Goal: Download file/media

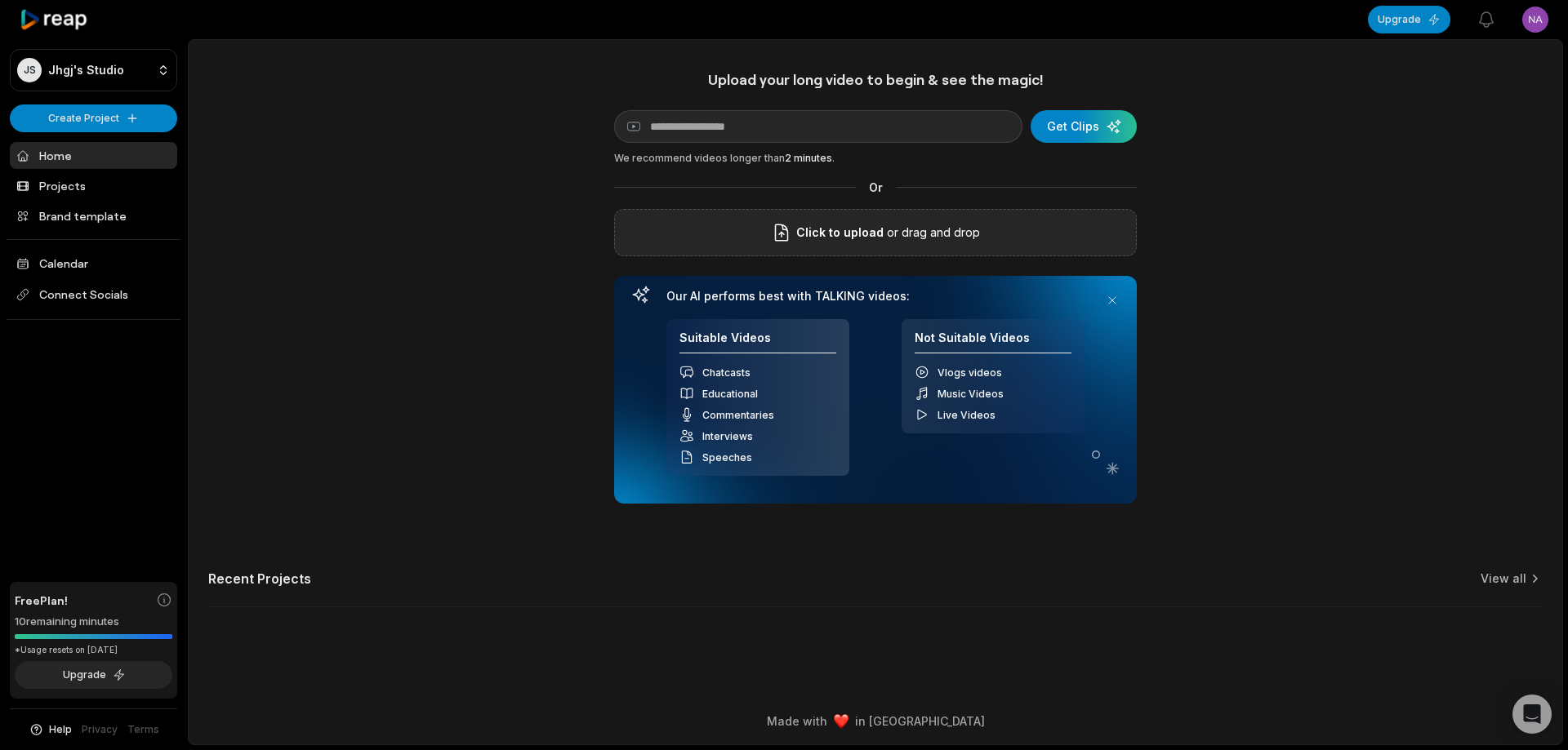
click at [835, 252] on div "Click to upload or drag and drop" at bounding box center [875, 232] width 523 height 48
click at [1088, 237] on div "Con este clima se nos antojó un caldo tlalpeño.mp4" at bounding box center [875, 232] width 523 height 48
click at [1070, 234] on div "Con este clima se nos antojó un caldo tlalpeño.mp4" at bounding box center [875, 232] width 523 height 48
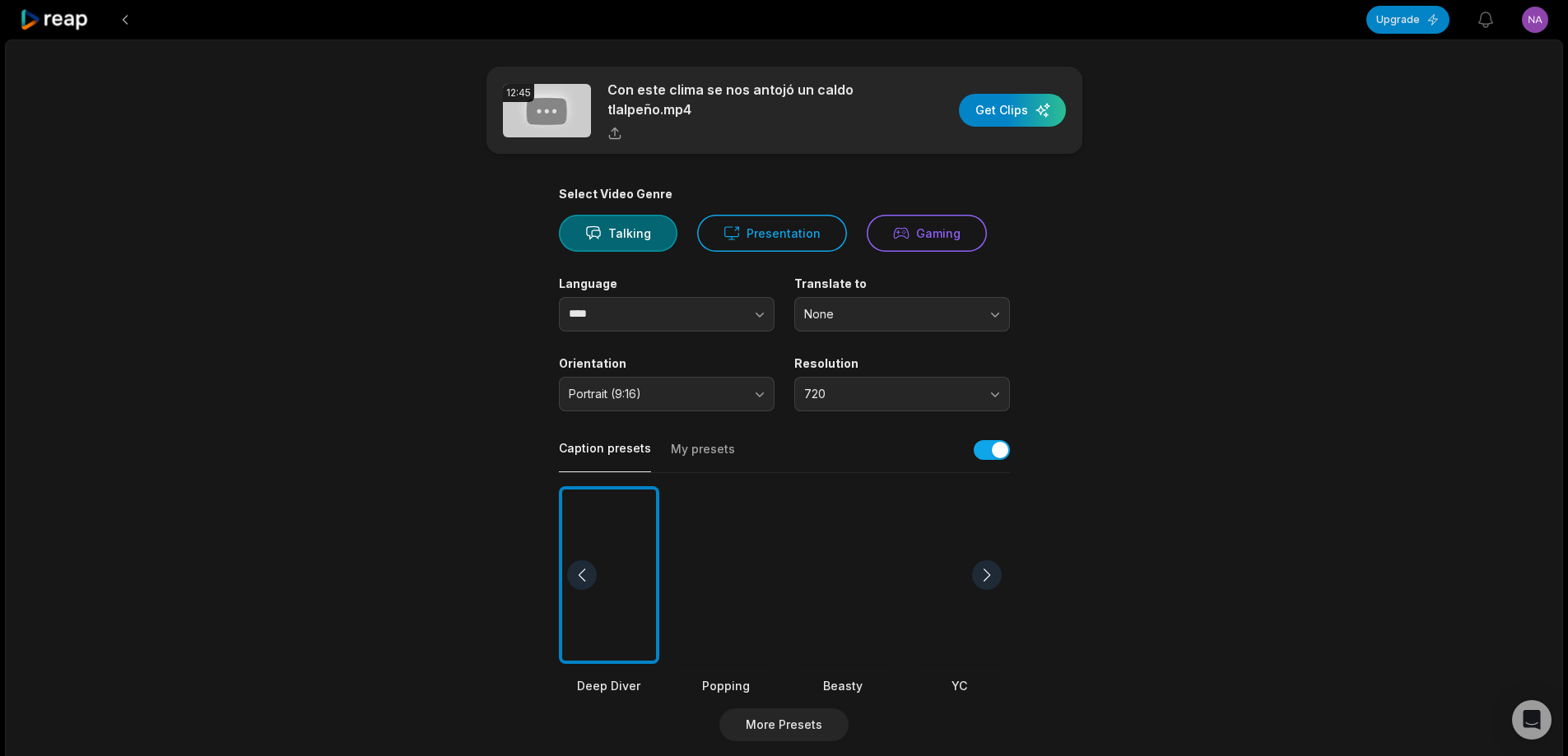
click at [823, 530] on div at bounding box center [842, 575] width 101 height 179
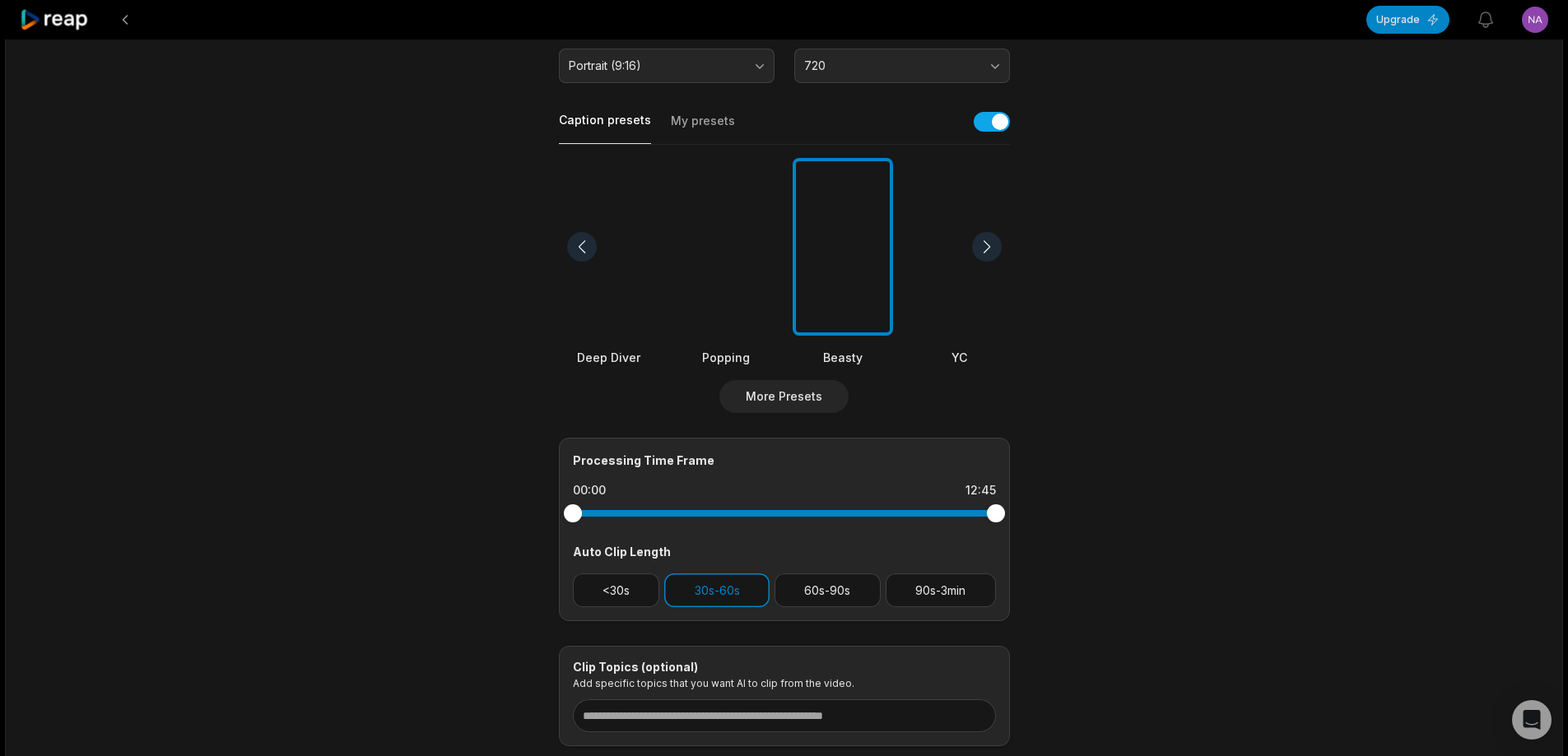
scroll to position [329, 0]
click at [941, 590] on button "90s-3min" at bounding box center [941, 589] width 111 height 34
click at [739, 583] on button "30s-60s" at bounding box center [716, 589] width 105 height 34
drag, startPoint x: 999, startPoint y: 511, endPoint x: 904, endPoint y: 510, distance: 95.0
click at [904, 510] on div at bounding box center [904, 512] width 18 height 18
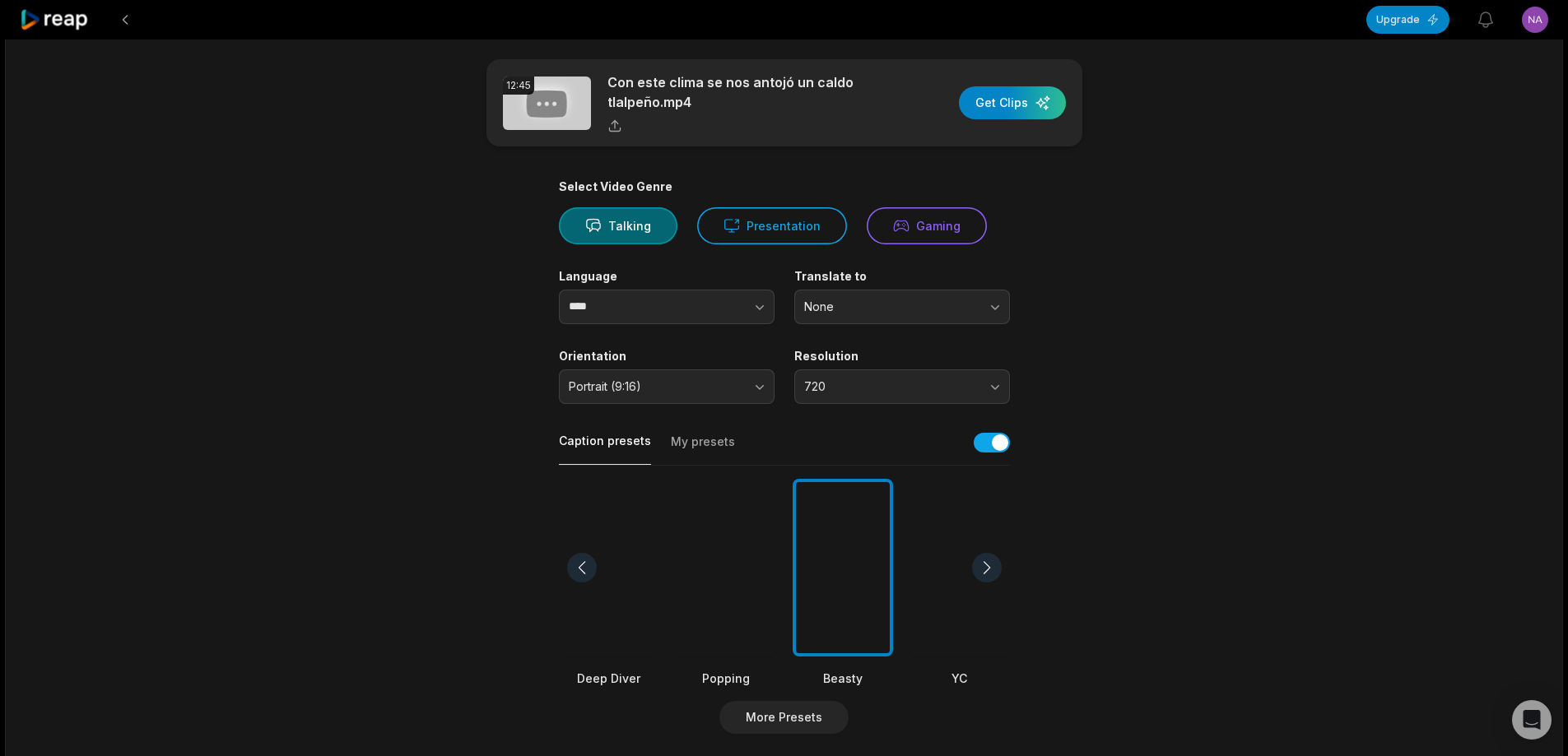
scroll to position [0, 0]
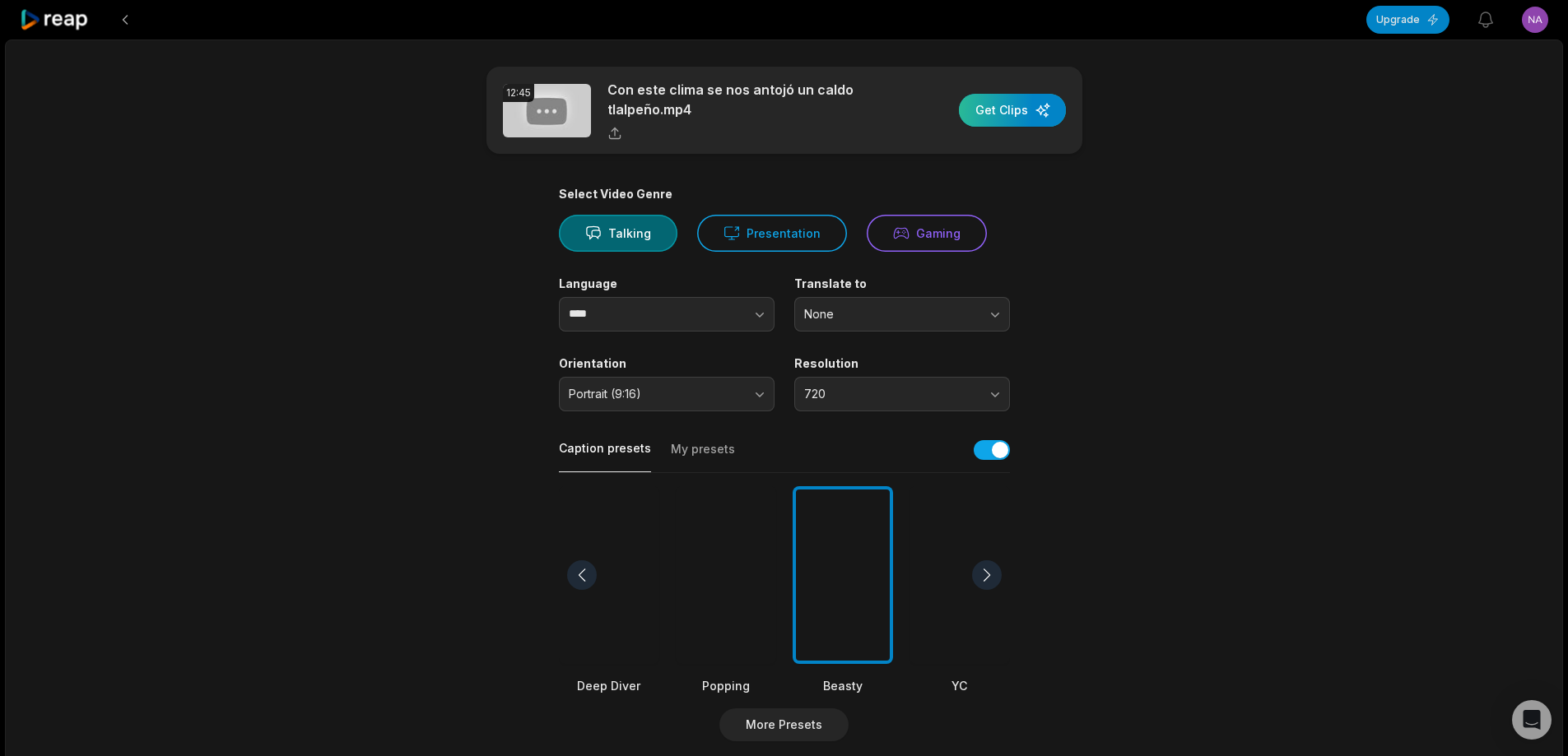
click at [1044, 104] on div "button" at bounding box center [1012, 110] width 107 height 33
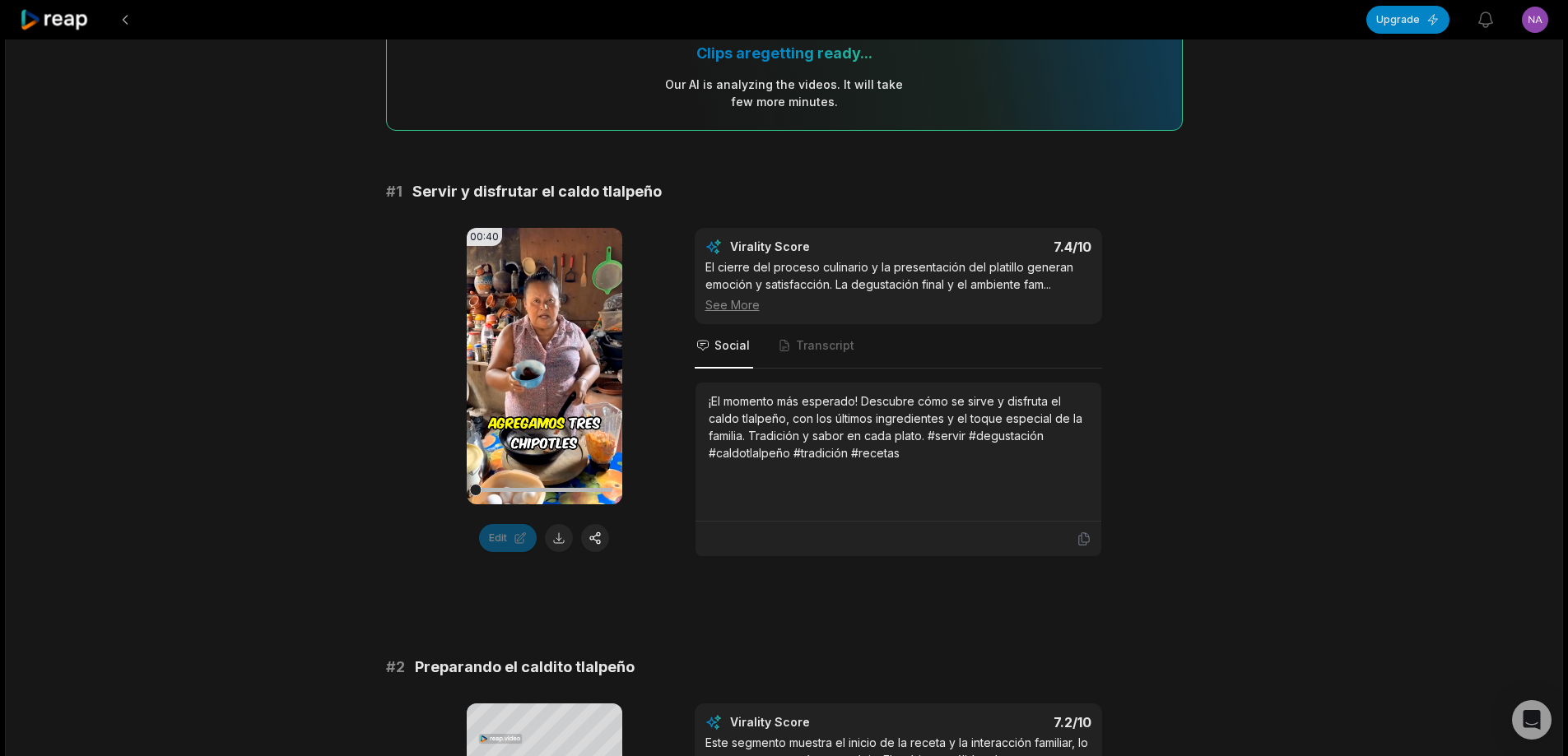
scroll to position [165, 0]
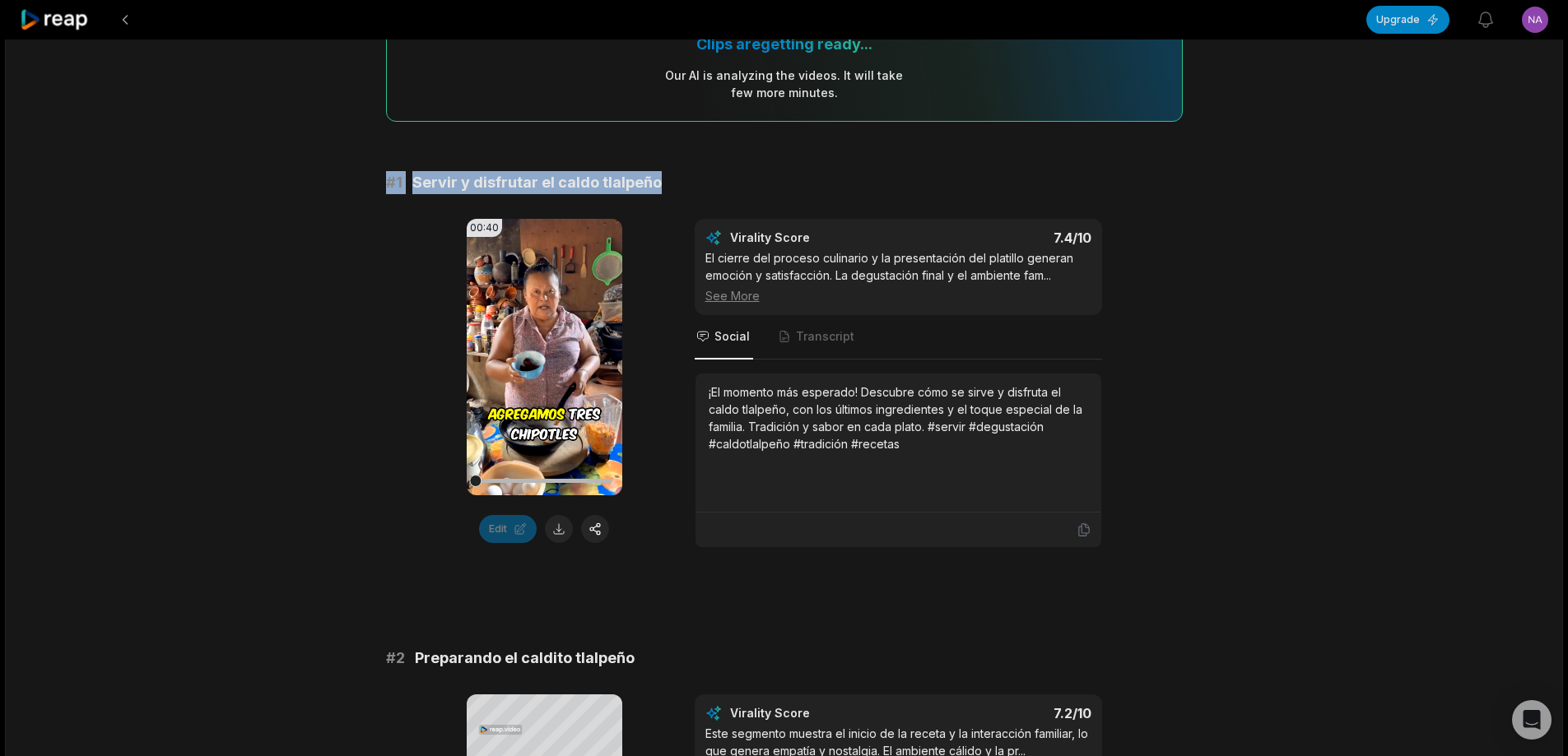
drag, startPoint x: 381, startPoint y: 179, endPoint x: 847, endPoint y: 182, distance: 466.0
copy div "# 1 Servir y disfrutar el caldo tlalpeño"
click at [562, 532] on button at bounding box center [559, 528] width 28 height 28
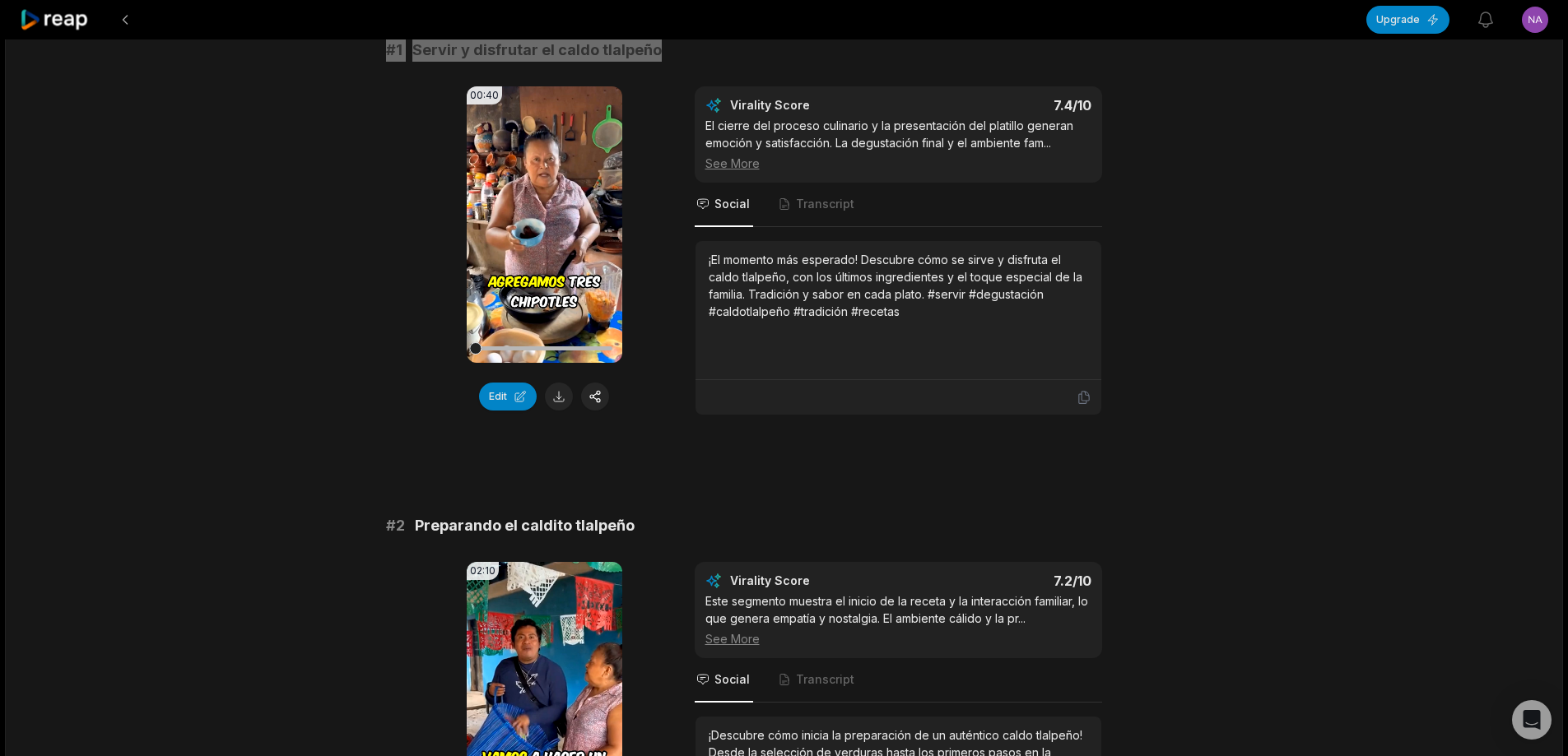
scroll to position [32, 0]
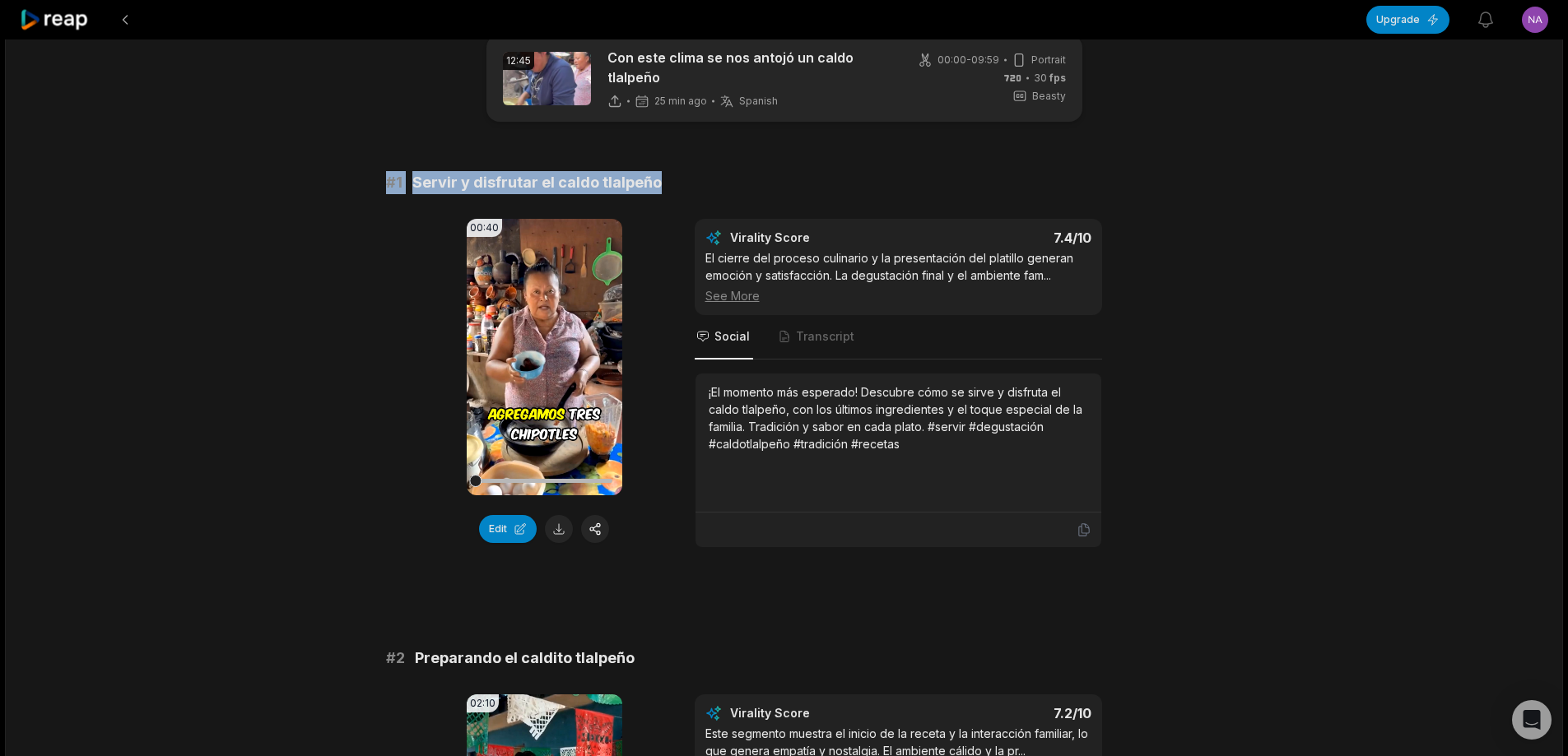
scroll to position [32, 0]
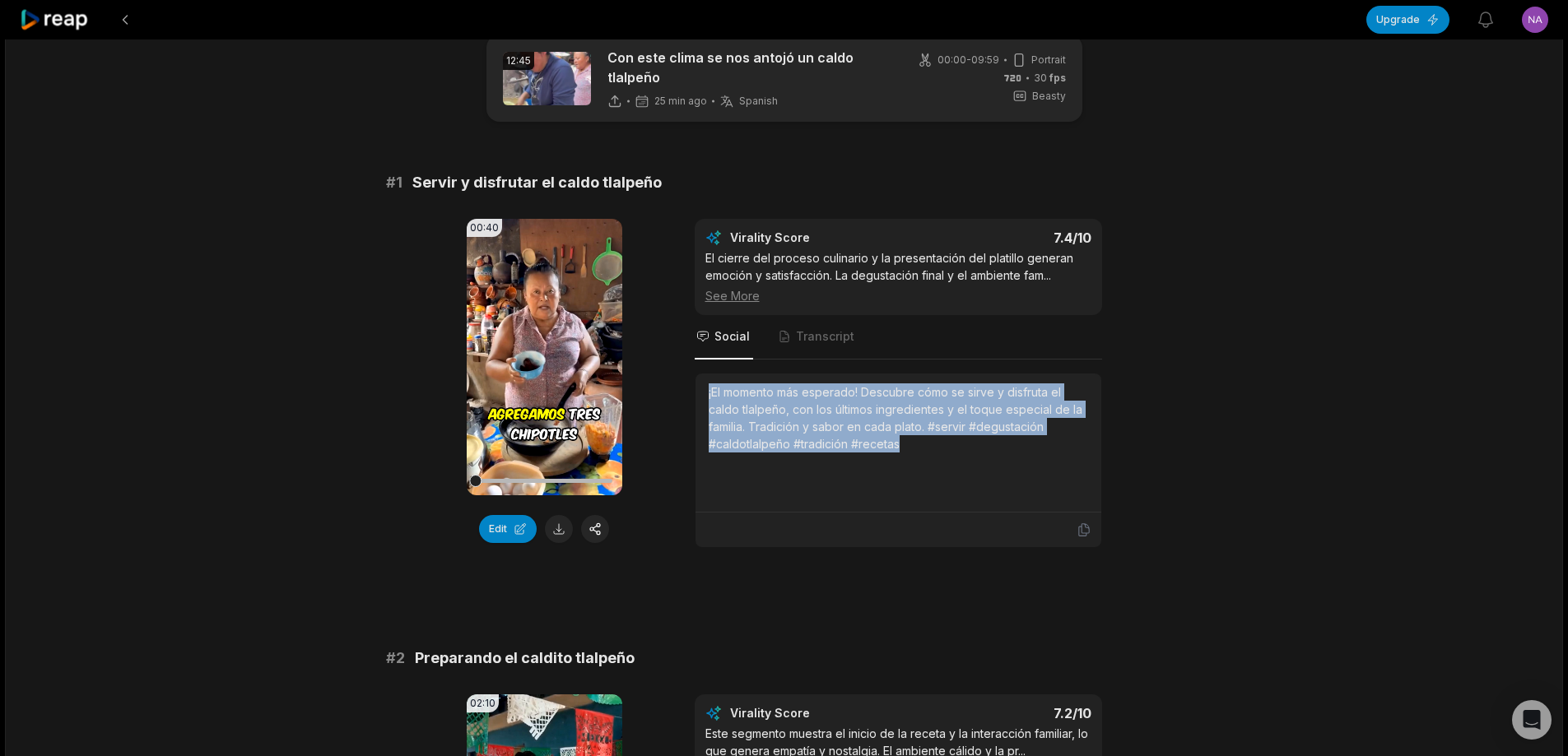
drag, startPoint x: 706, startPoint y: 392, endPoint x: 988, endPoint y: 451, distance: 288.1
click at [988, 451] on div "¡El momento más esperado! Descubre cómo se sirve y disfruta el caldo tlalpeño, …" at bounding box center [898, 442] width 405 height 139
copy div "¡El momento más esperado! Descubre cómo se sirve y disfruta el caldo tlalpeño, …"
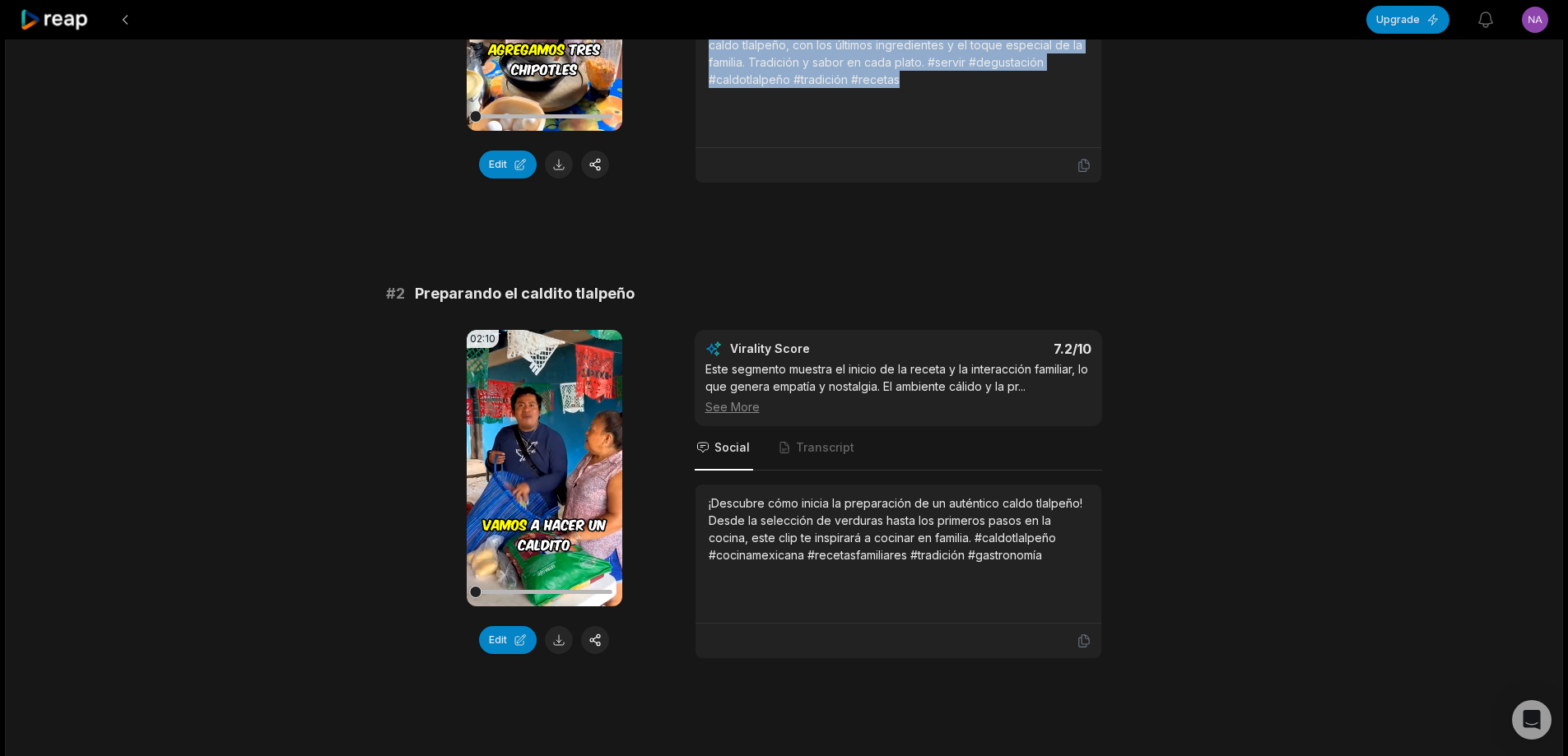
scroll to position [443, 0]
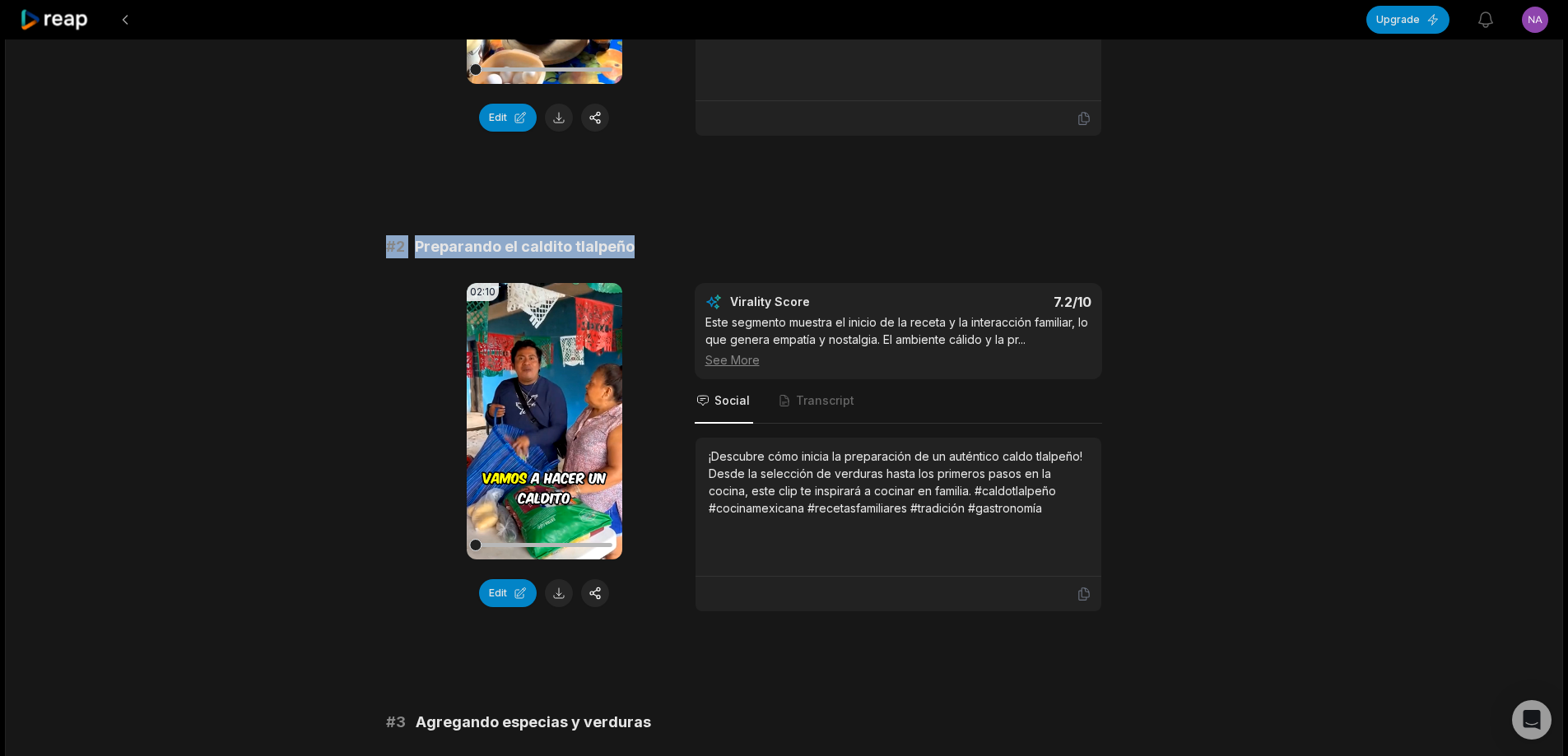
drag, startPoint x: 438, startPoint y: 246, endPoint x: 863, endPoint y: 245, distance: 425.0
copy div "# 2 Preparando el caldito tlalpeño"
click at [560, 589] on button at bounding box center [559, 593] width 28 height 28
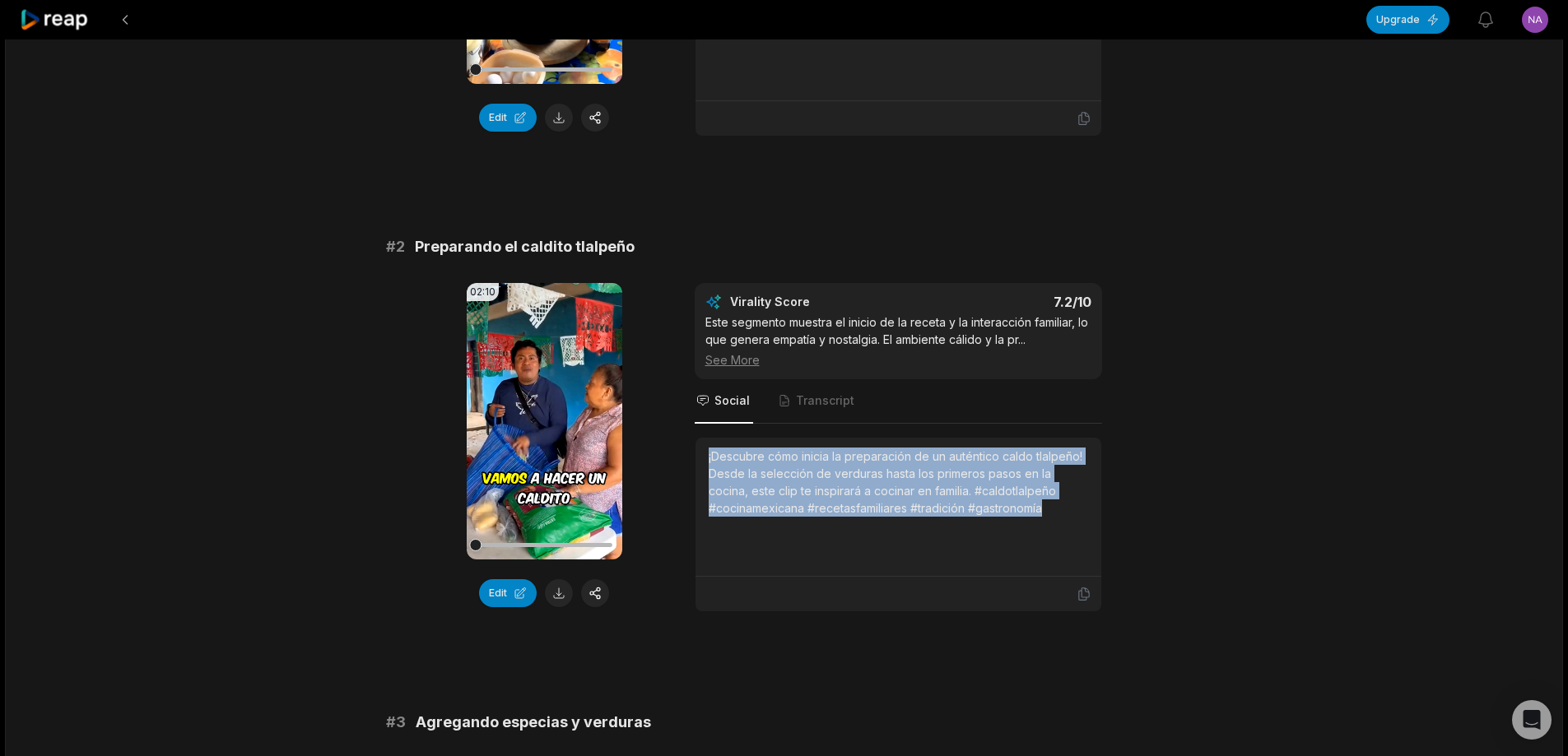
drag, startPoint x: 757, startPoint y: 473, endPoint x: 1094, endPoint y: 498, distance: 337.9
click at [1105, 507] on div "02:10 Your browser does not support mp4 format. Edit Virality Score 7.2 /10 Est…" at bounding box center [784, 447] width 797 height 329
copy div "¡Descubre cómo inicia la preparación de un auténtico caldo tlalpeño! Desde la s…"
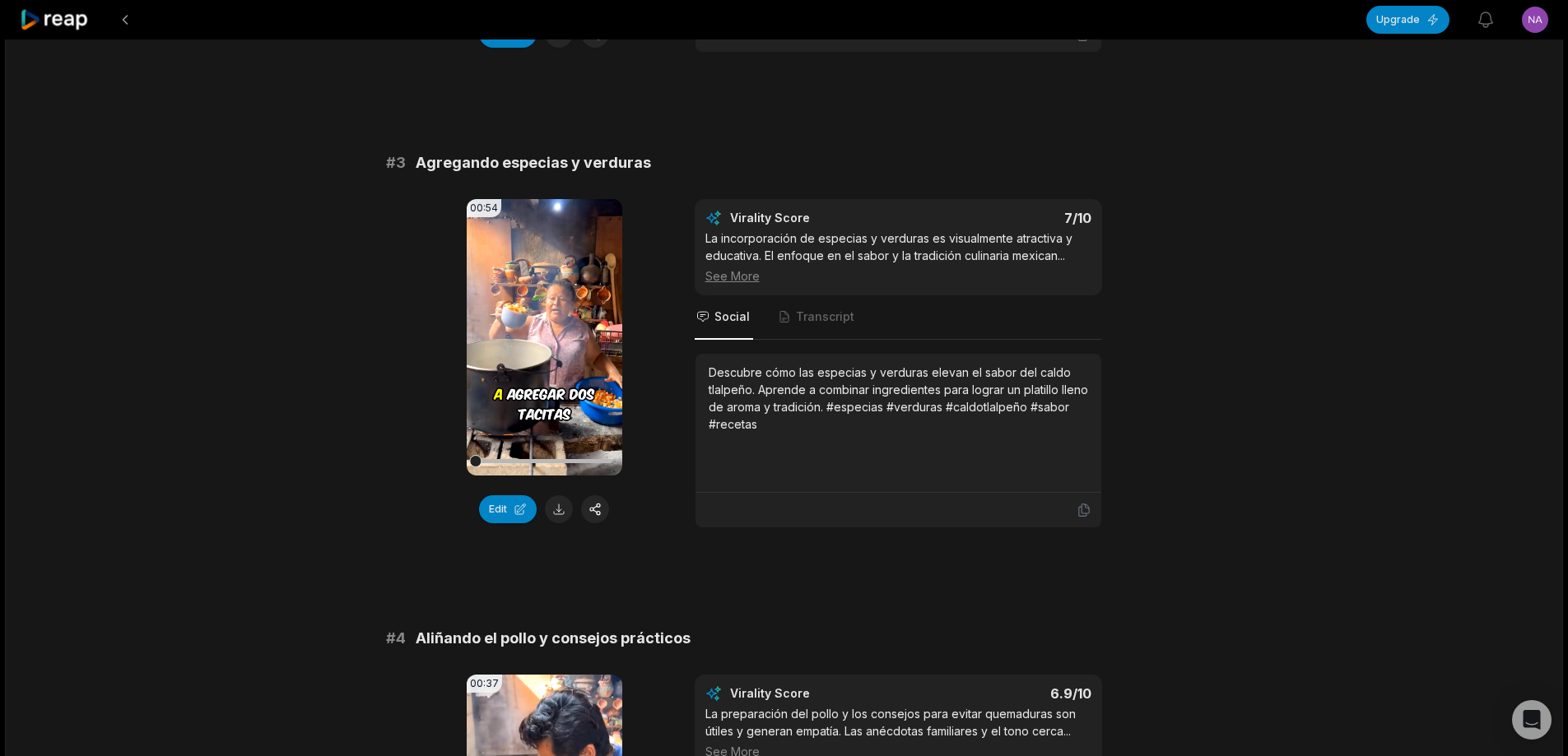
scroll to position [1020, 0]
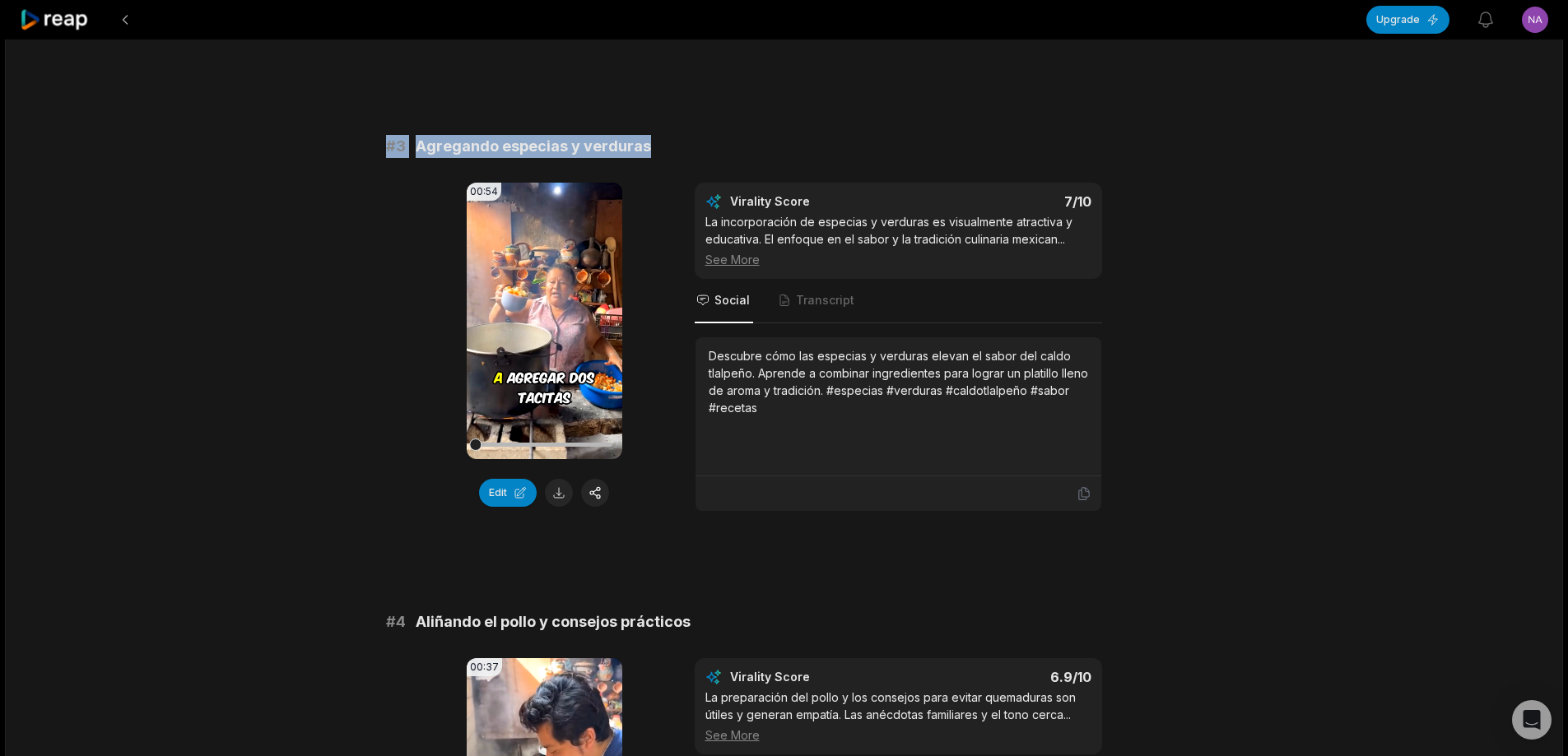
drag, startPoint x: 384, startPoint y: 150, endPoint x: 701, endPoint y: 124, distance: 318.1
copy div "# 3 Agregando especias y verduras"
click at [569, 494] on button at bounding box center [559, 492] width 28 height 28
click at [556, 493] on button at bounding box center [559, 492] width 28 height 28
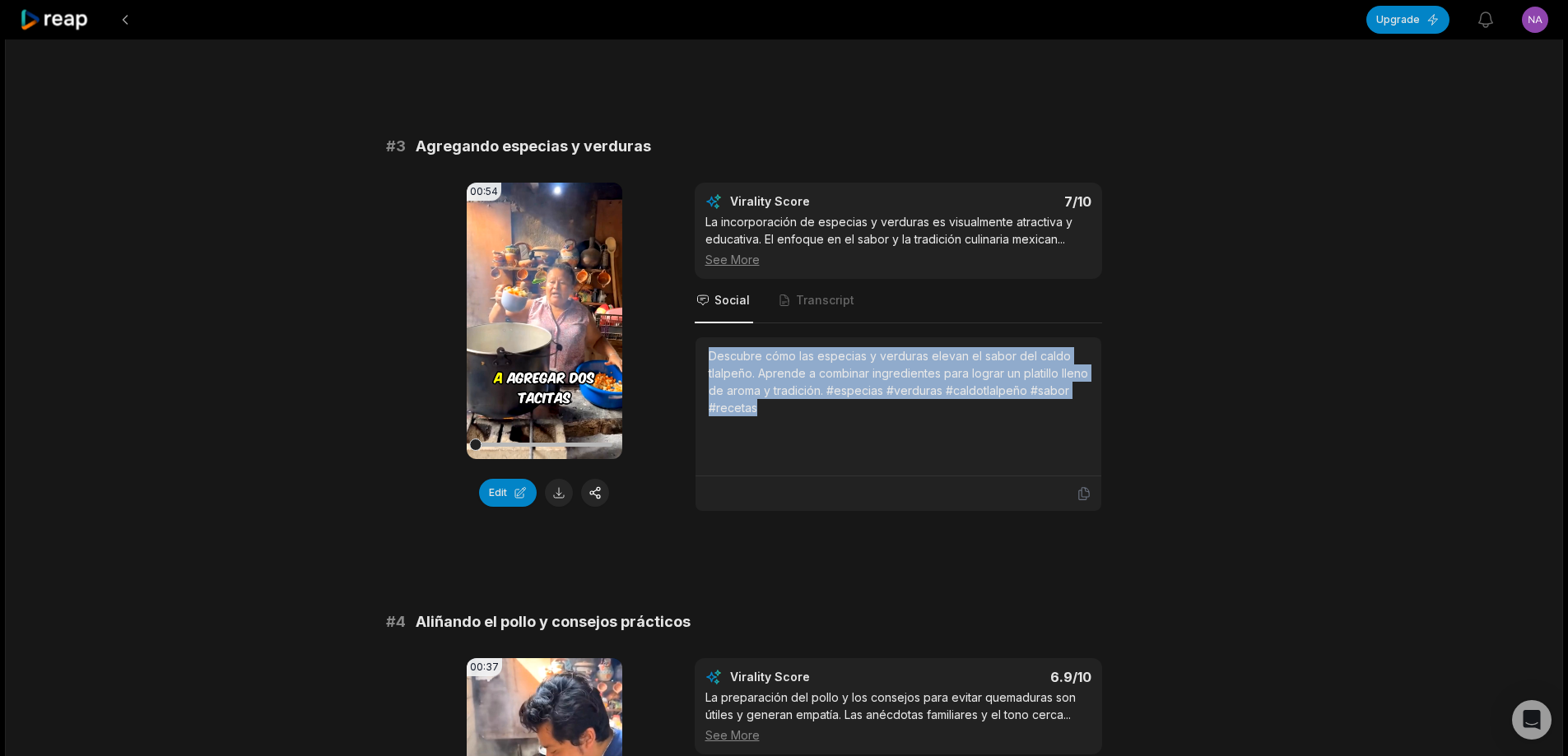
drag, startPoint x: 706, startPoint y: 357, endPoint x: 819, endPoint y: 440, distance: 140.2
click at [819, 440] on div "Descubre cómo las especias y verduras elevan el sabor del caldo tlalpeño. Apren…" at bounding box center [898, 406] width 405 height 139
copy div "Descubre cómo las especias y verduras elevan el sabor del caldo tlalpeño. Apren…"
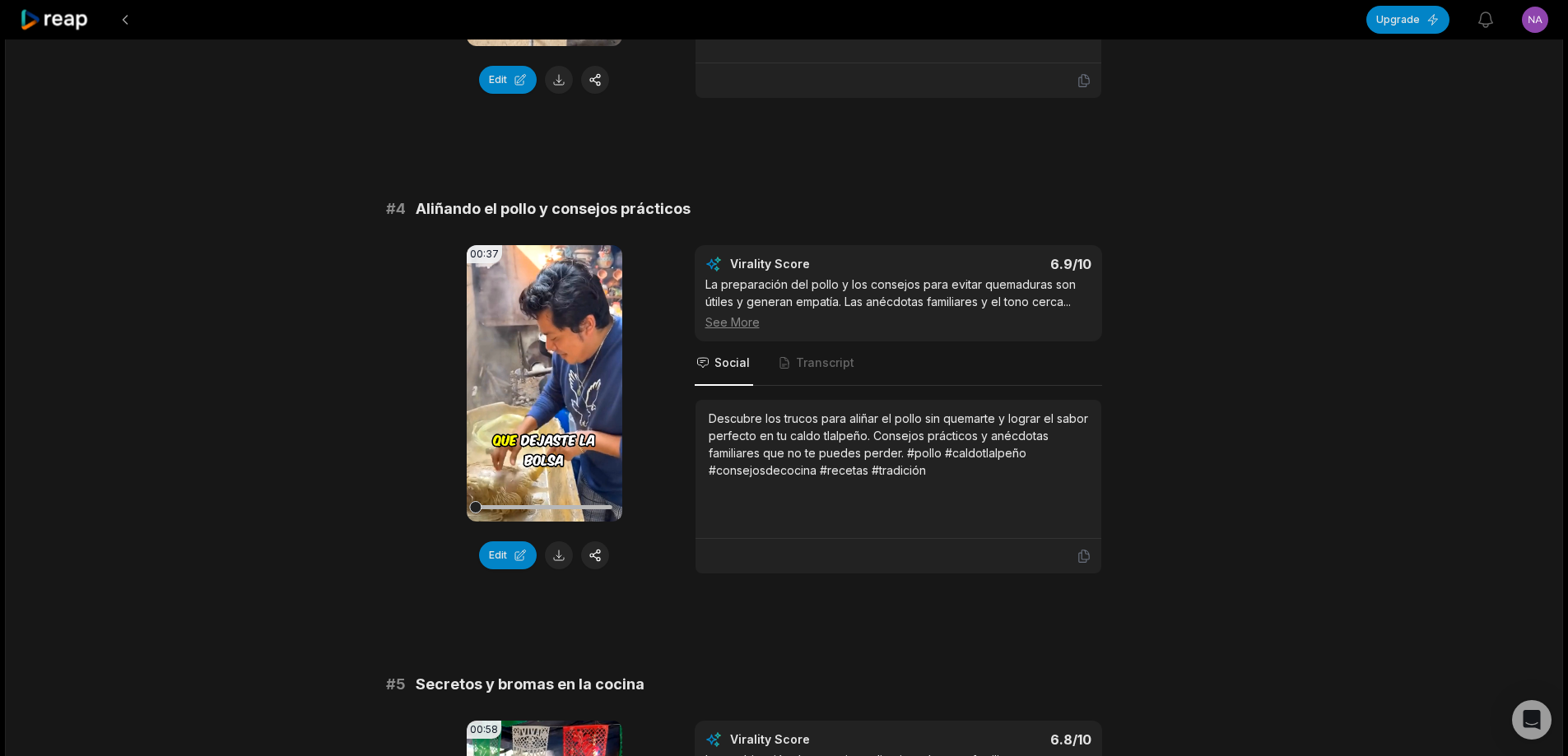
scroll to position [1513, 0]
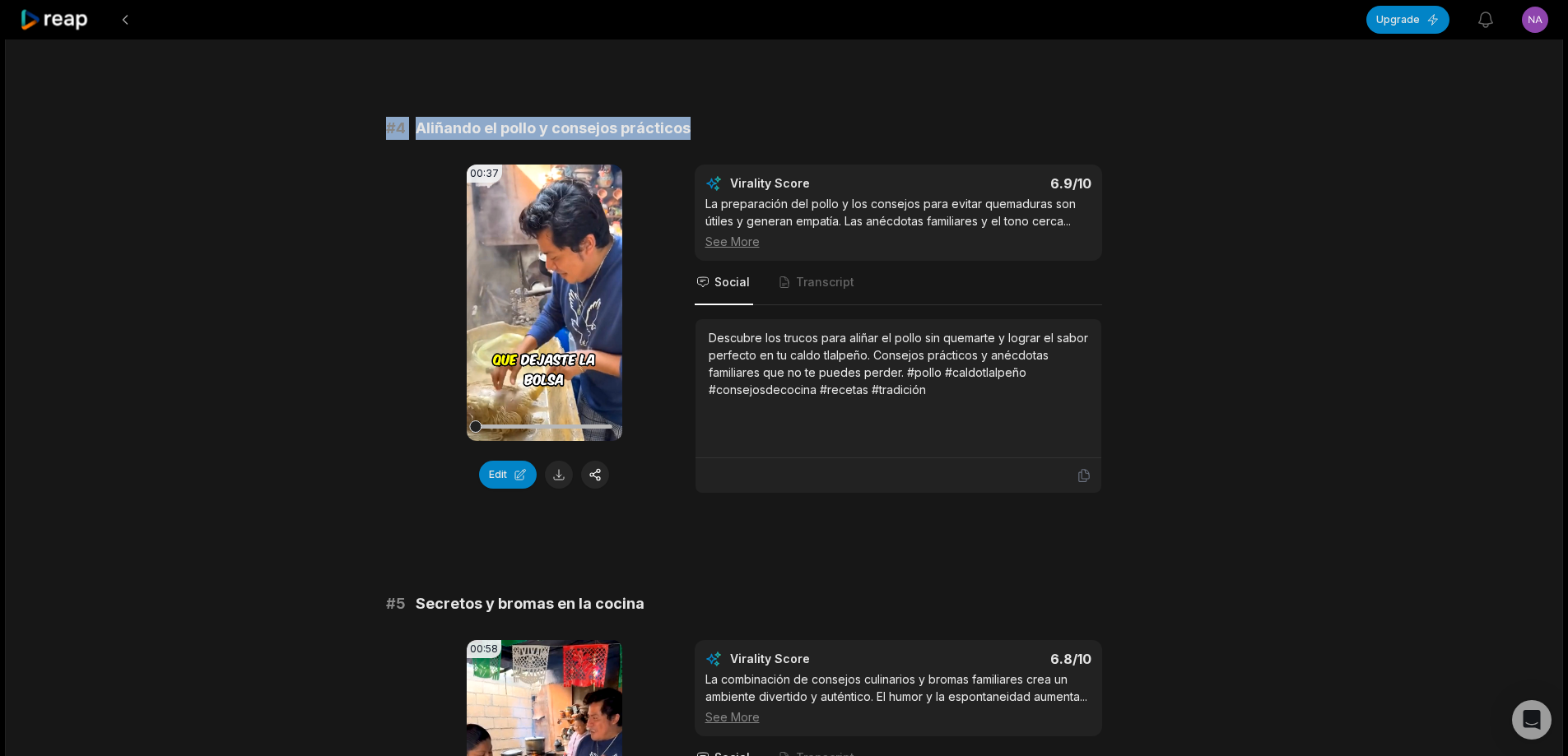
drag, startPoint x: 371, startPoint y: 135, endPoint x: 754, endPoint y: 126, distance: 383.1
click at [754, 126] on div "12:45 Con este clima se nos antojó un caldo tlalpeño 25 min ago Spanish es 00:0…" at bounding box center [784, 520] width 1558 height 3988
copy div "# 4 Aliñando el pollo y consejos prácticos"
click at [548, 471] on button at bounding box center [559, 474] width 28 height 28
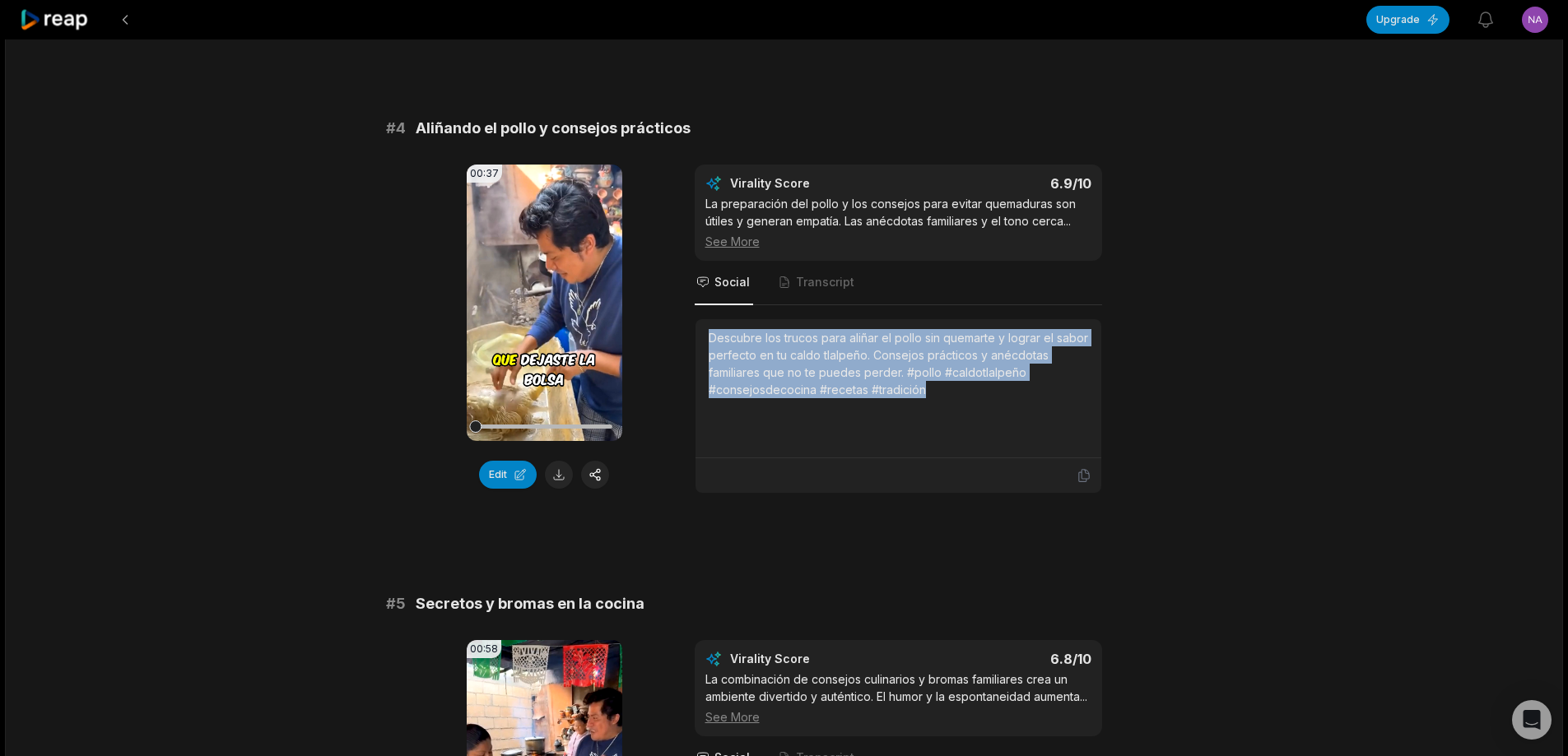
drag, startPoint x: 707, startPoint y: 343, endPoint x: 997, endPoint y: 413, distance: 298.3
click at [997, 413] on div "Descubre los trucos para aliñar el pollo sin quemarte y lograr el sabor perfect…" at bounding box center [898, 388] width 405 height 139
copy div "Descubre los trucos para aliñar el pollo sin quemarte y lograr el sabor perfect…"
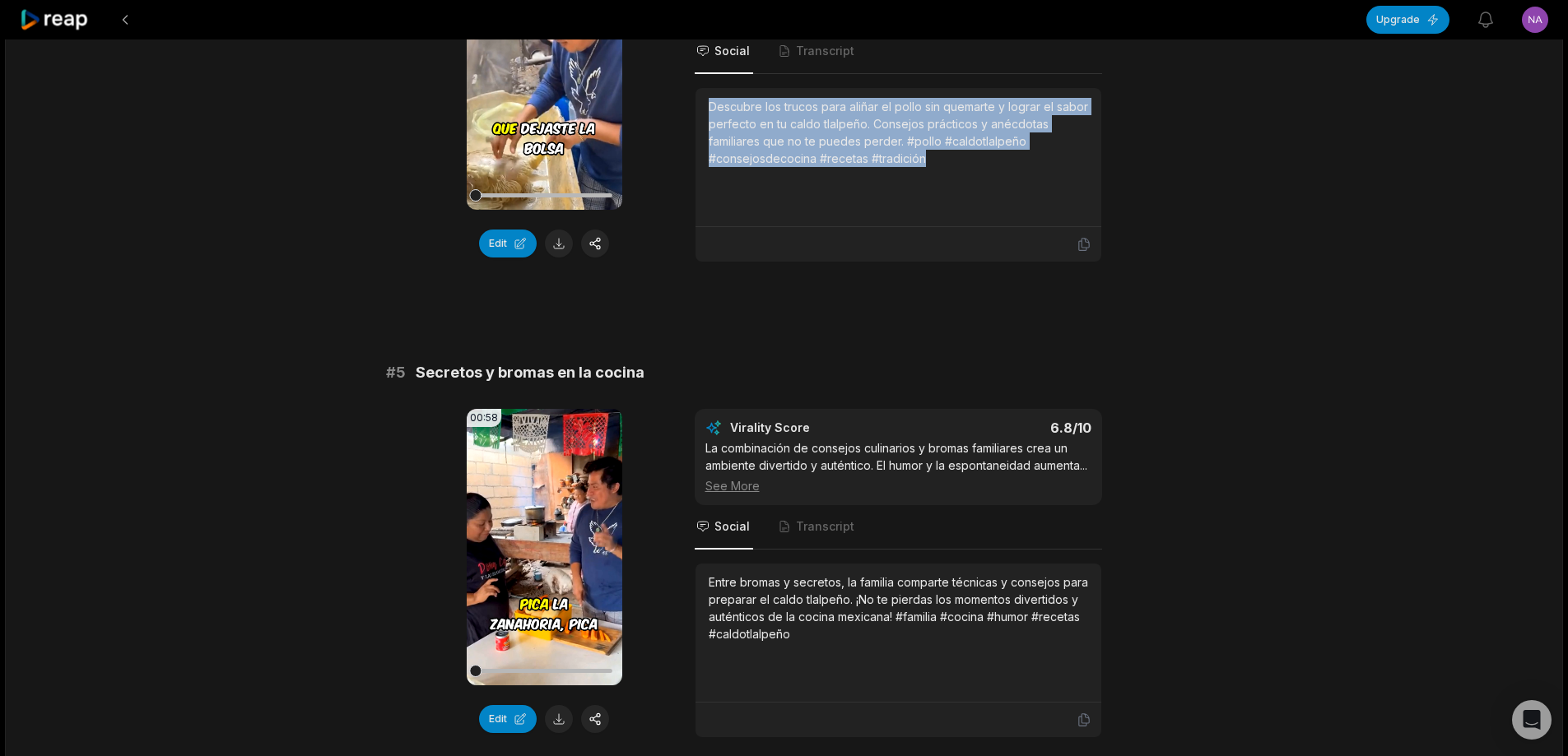
scroll to position [1759, 0]
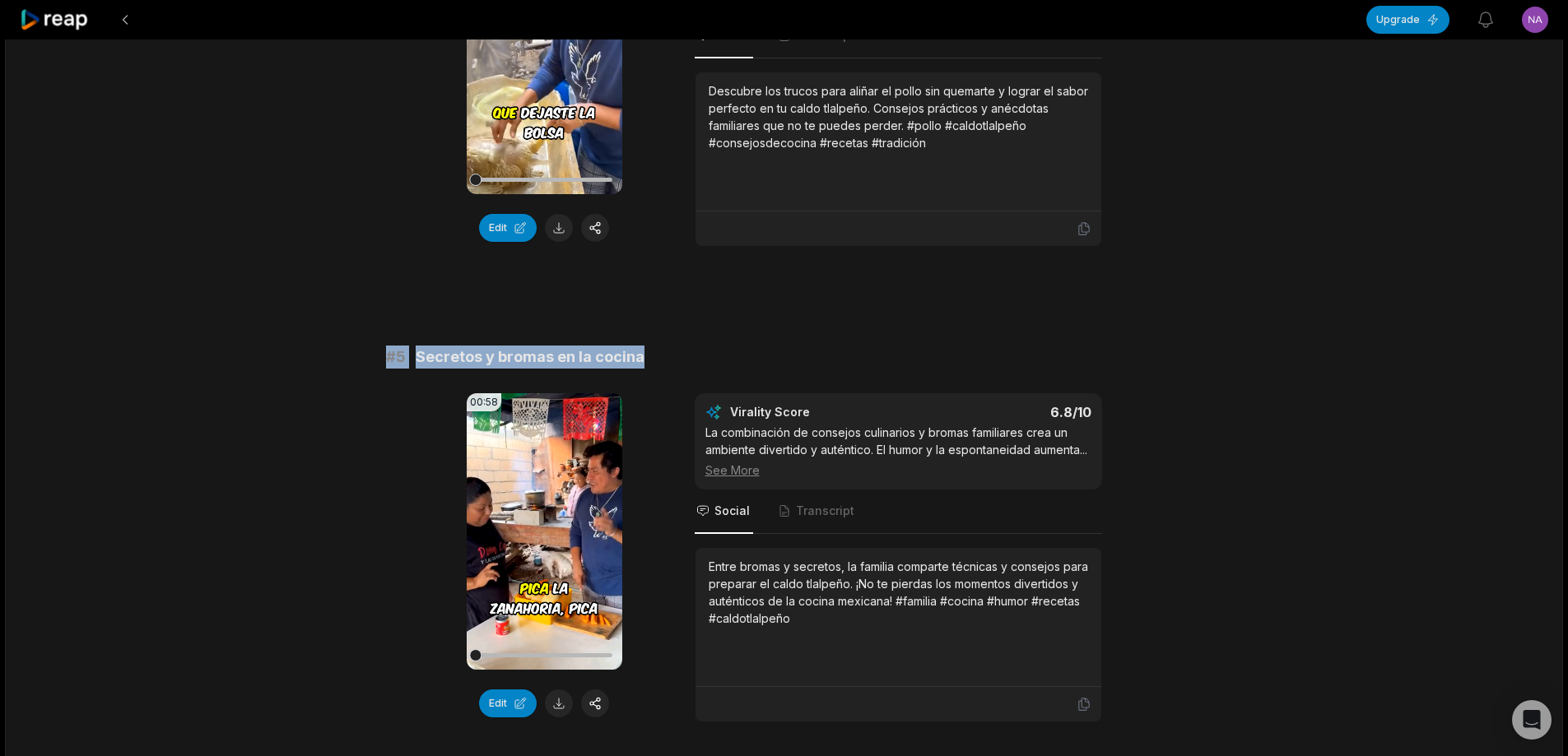
drag, startPoint x: 361, startPoint y: 362, endPoint x: 687, endPoint y: 354, distance: 326.1
click at [687, 354] on div "12:45 Con este clima se nos antojó un caldo tlalpeño 25 min ago Spanish es 00:0…" at bounding box center [784, 274] width 1558 height 3988
click at [562, 714] on button at bounding box center [559, 703] width 28 height 28
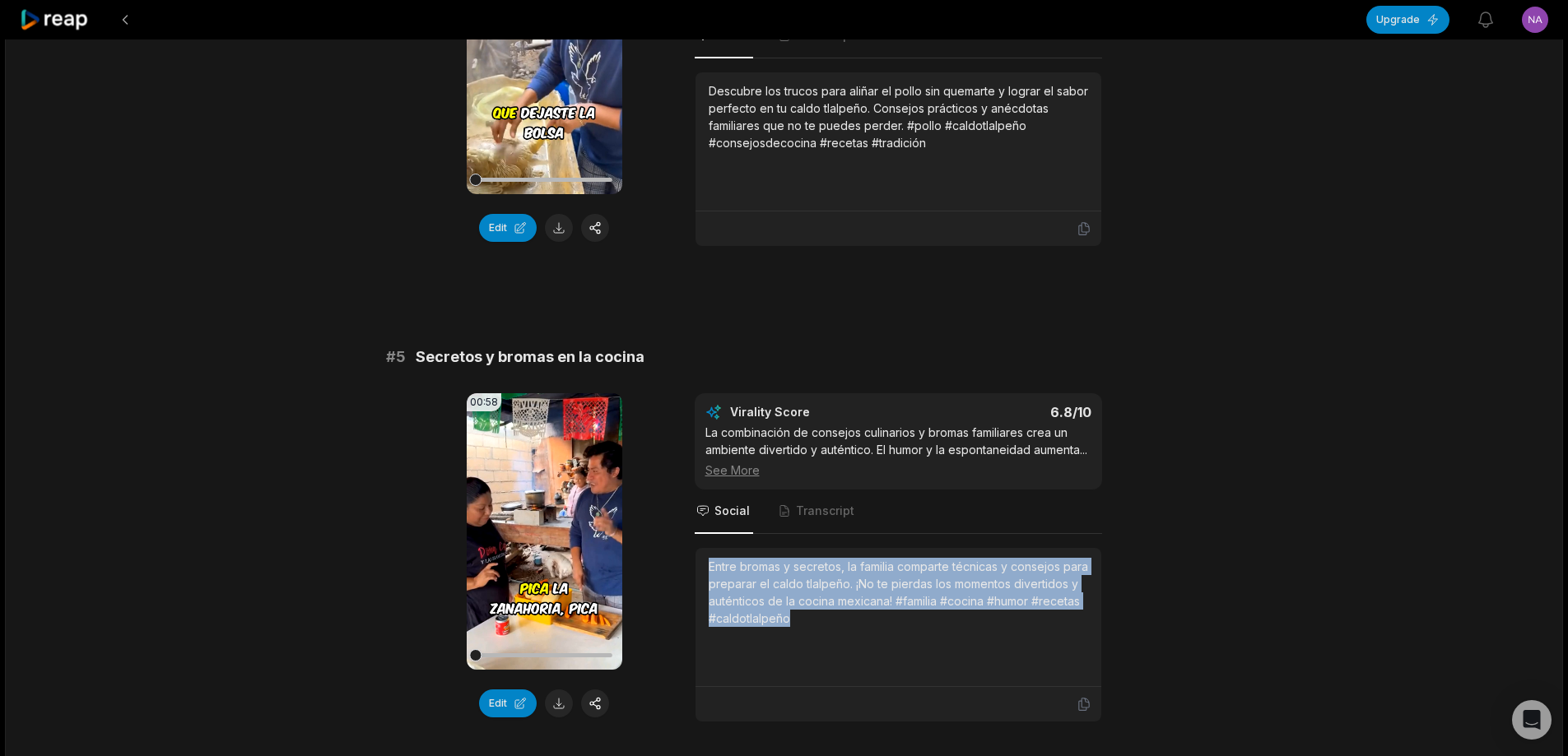
drag, startPoint x: 707, startPoint y: 567, endPoint x: 889, endPoint y: 636, distance: 194.6
click at [889, 636] on div "Entre bromas y secretos, la familia comparte técnicas y consejos para preparar …" at bounding box center [898, 616] width 405 height 139
copy div "Entre bromas y secretos, la familia comparte técnicas y consejos para preparar …"
